Goal: Find specific page/section: Find specific page/section

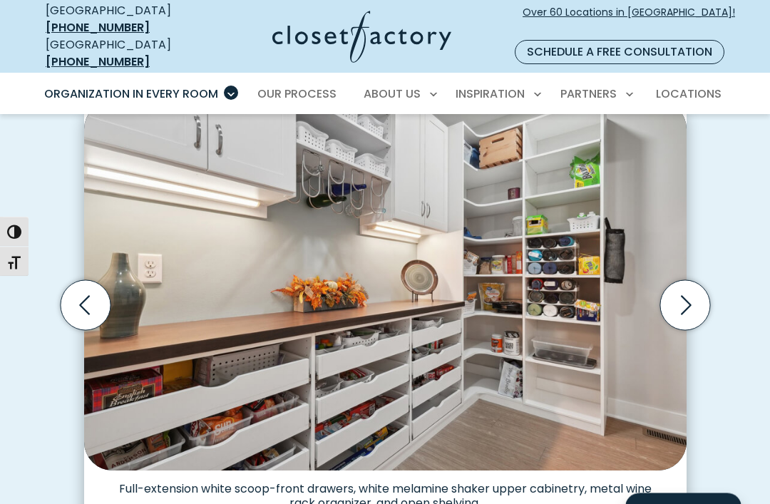
scroll to position [390, 0]
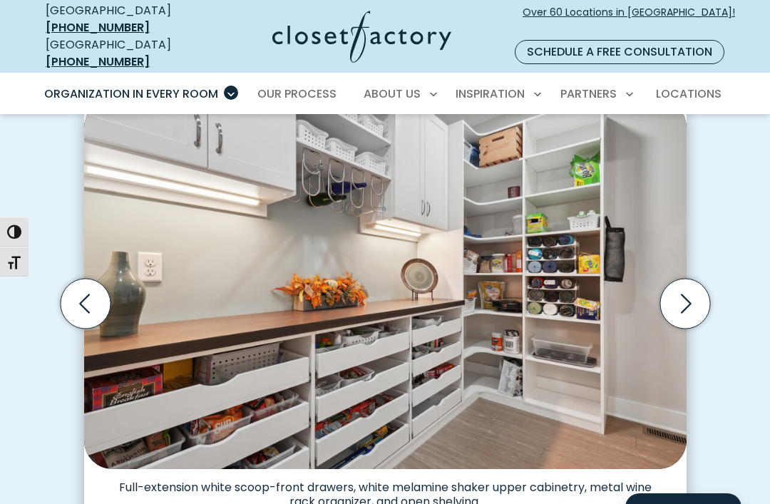
click at [677, 287] on icon "Next slide" at bounding box center [684, 304] width 50 height 50
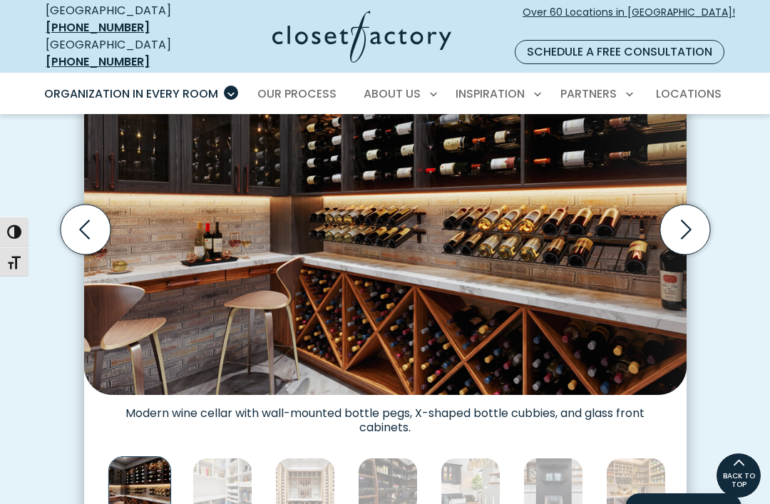
scroll to position [458, 0]
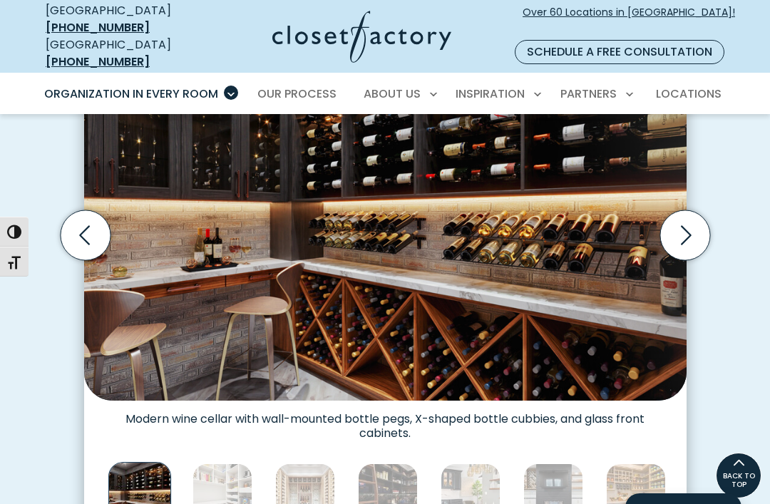
click at [687, 226] on icon "Next slide" at bounding box center [686, 235] width 11 height 19
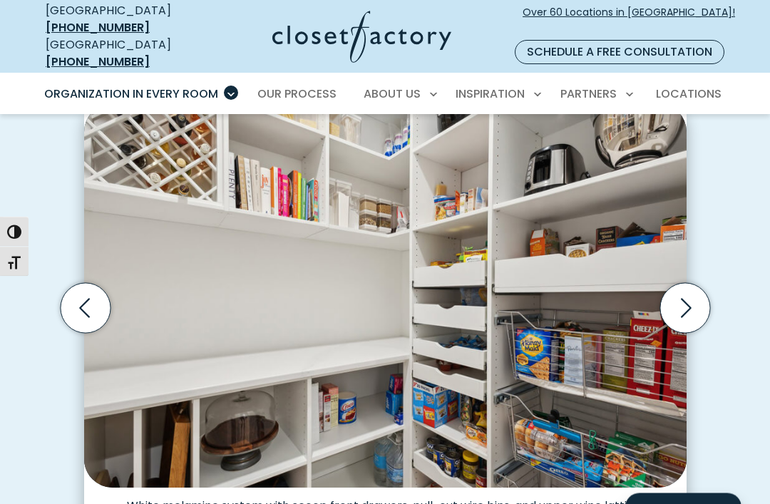
scroll to position [386, 0]
click at [679, 293] on icon "Next slide" at bounding box center [684, 308] width 50 height 50
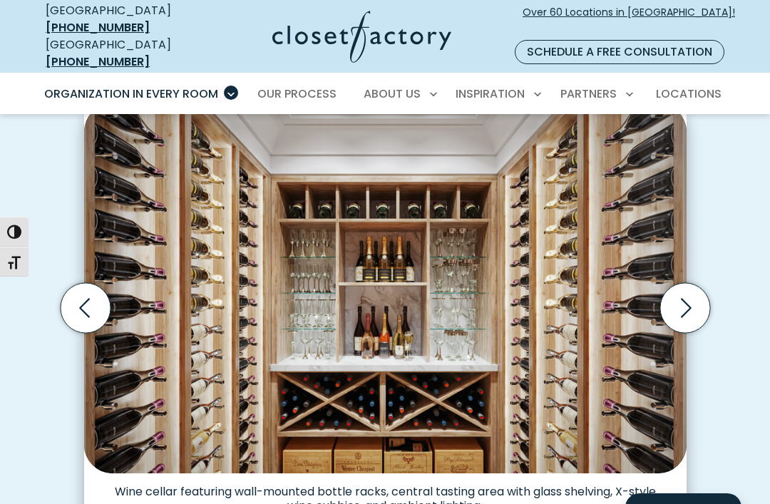
click at [685, 286] on icon "Next slide" at bounding box center [684, 308] width 50 height 50
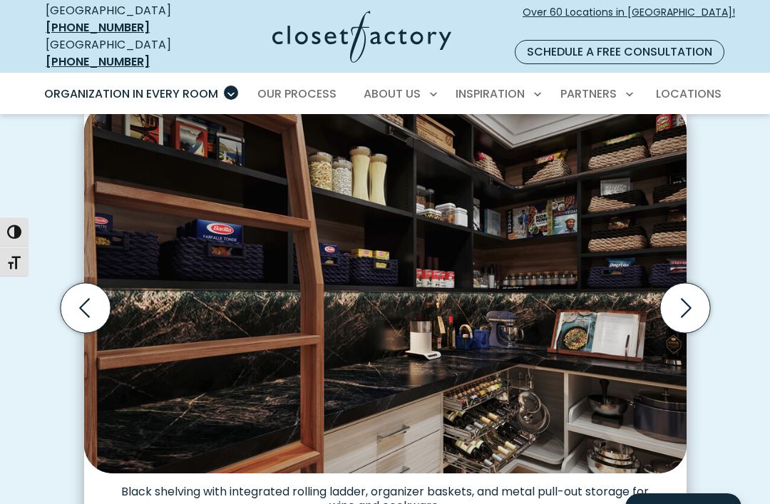
click at [687, 291] on icon "Next slide" at bounding box center [684, 308] width 50 height 50
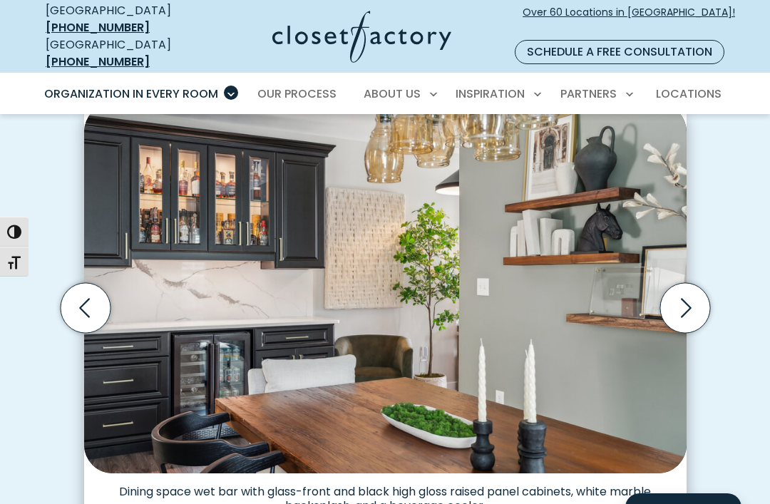
click at [682, 283] on icon "Next slide" at bounding box center [684, 308] width 50 height 50
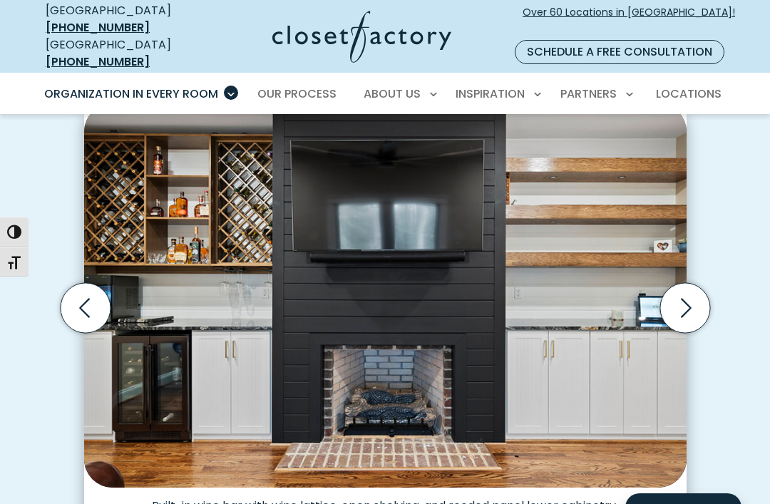
click at [687, 283] on icon "Next slide" at bounding box center [684, 308] width 50 height 50
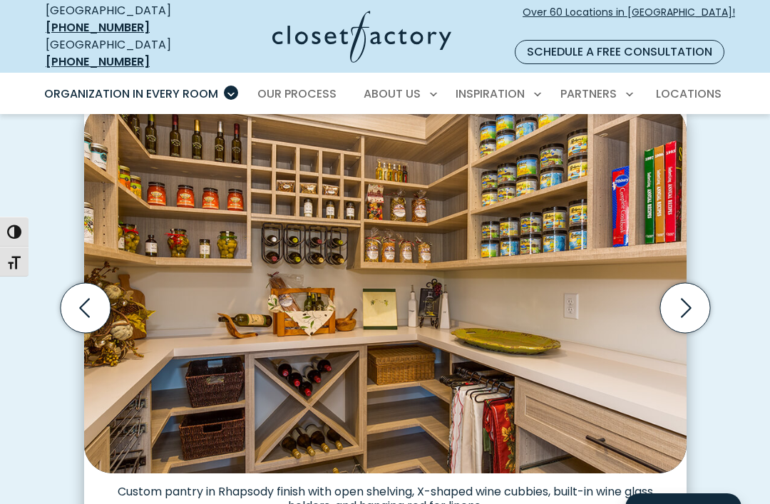
click at [682, 290] on icon "Next slide" at bounding box center [684, 308] width 50 height 50
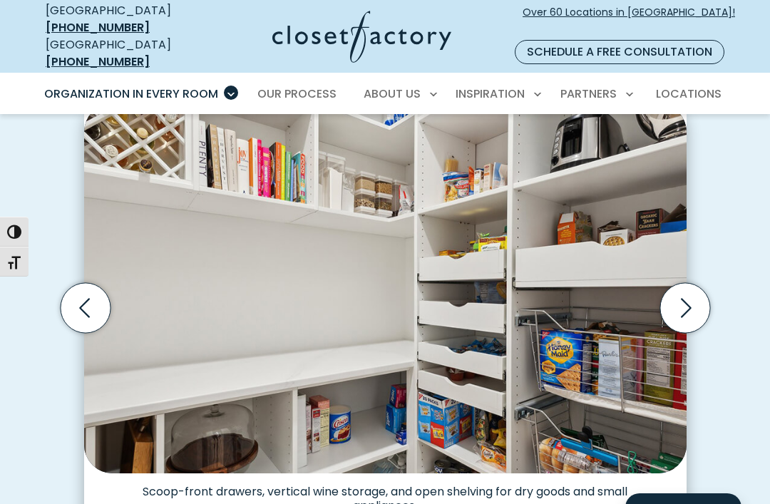
click at [687, 287] on icon "Next slide" at bounding box center [684, 308] width 50 height 50
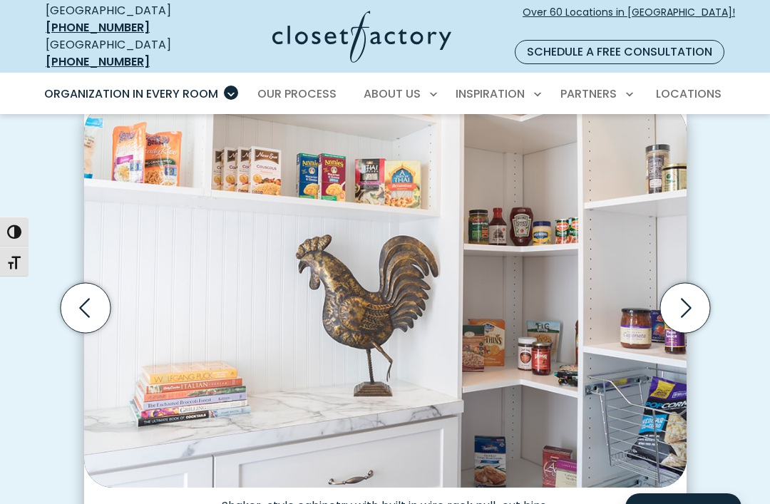
click at [685, 287] on icon "Next slide" at bounding box center [684, 308] width 50 height 50
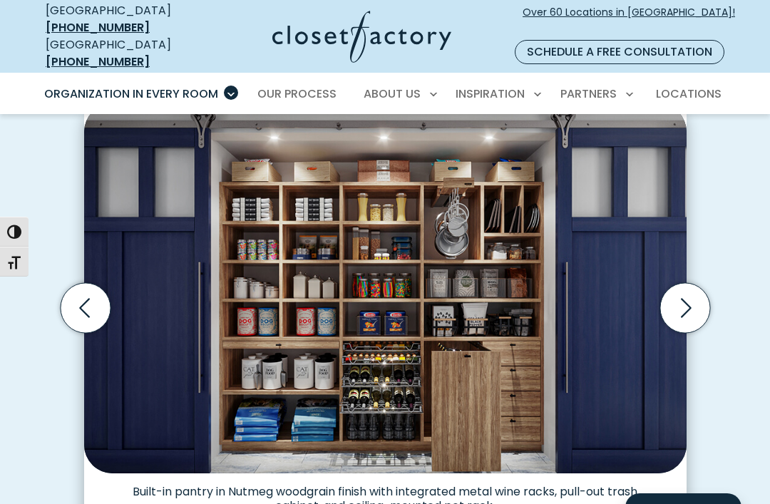
click at [697, 283] on icon "Next slide" at bounding box center [684, 308] width 50 height 50
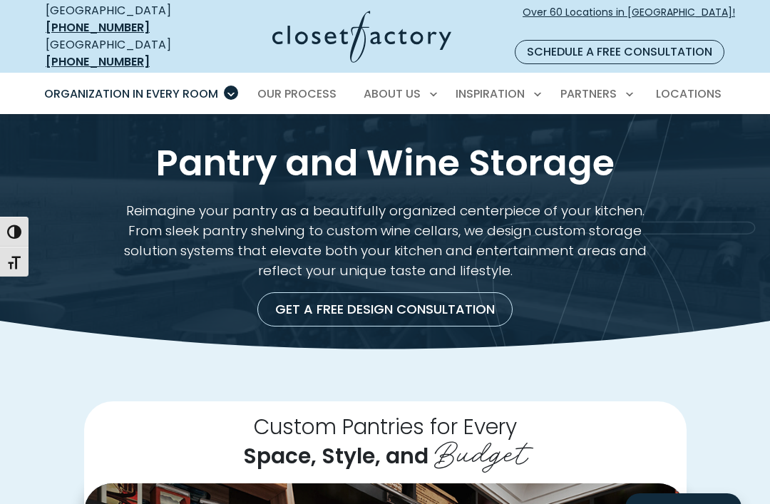
scroll to position [0, 0]
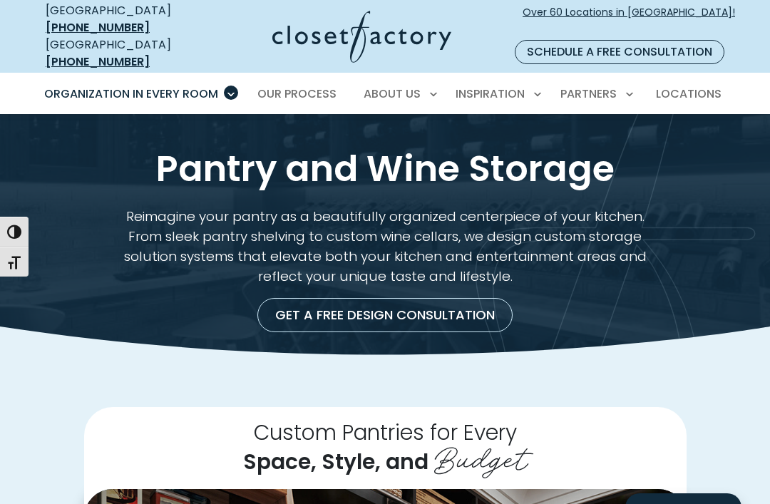
click at [686, 86] on span "Locations" at bounding box center [689, 94] width 66 height 16
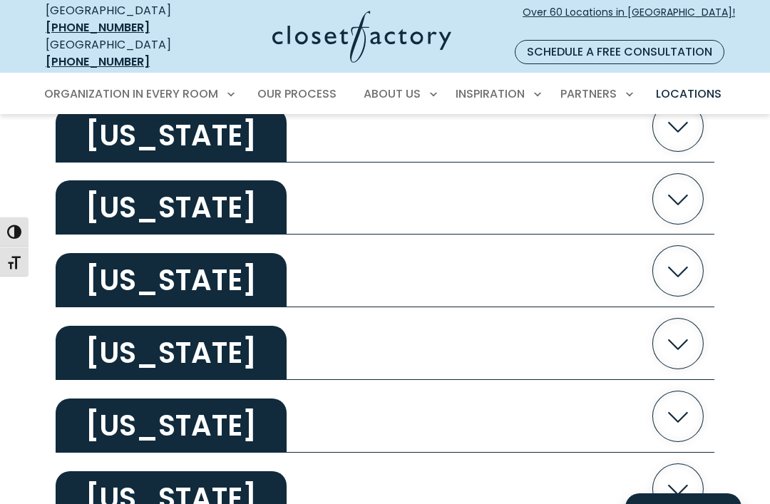
scroll to position [870, 0]
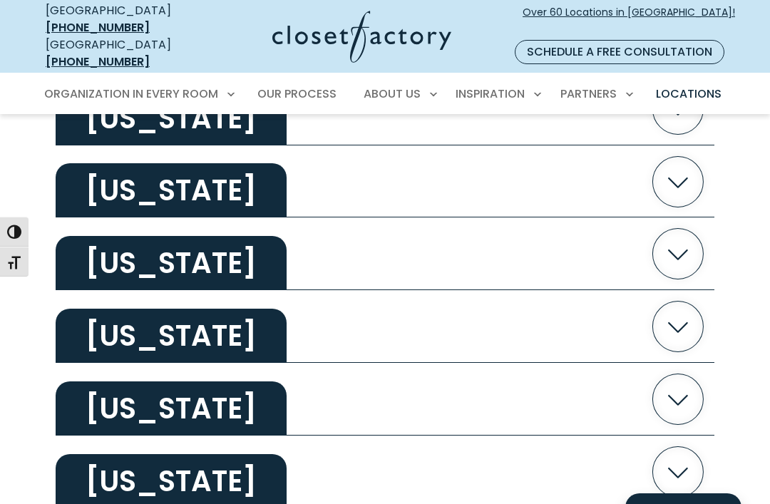
click at [689, 376] on icon "button" at bounding box center [678, 399] width 51 height 51
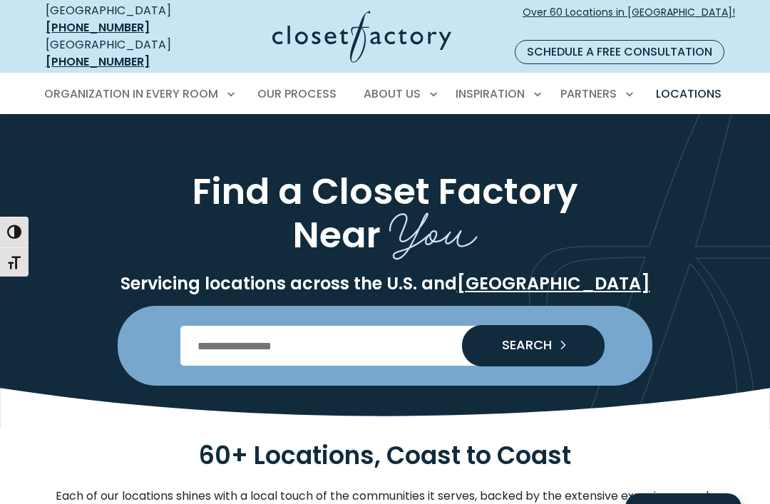
scroll to position [0, 0]
